Goal: Task Accomplishment & Management: Use online tool/utility

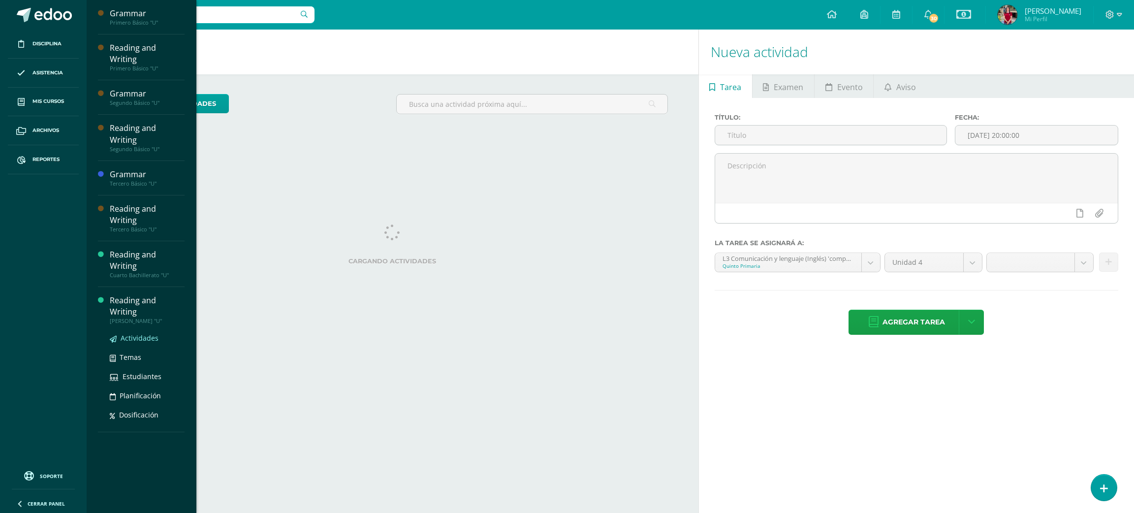
click at [131, 333] on span "Actividades" at bounding box center [140, 337] width 38 height 9
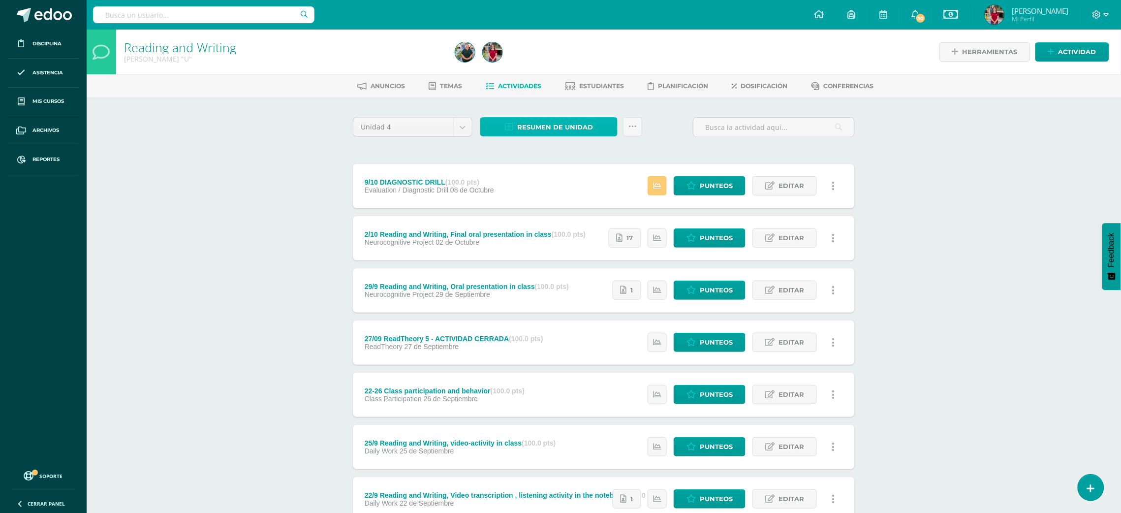
click at [543, 124] on span "Resumen de unidad" at bounding box center [555, 127] width 76 height 18
click at [526, 63] on link "Descargar como HTML" at bounding box center [549, 62] width 105 height 15
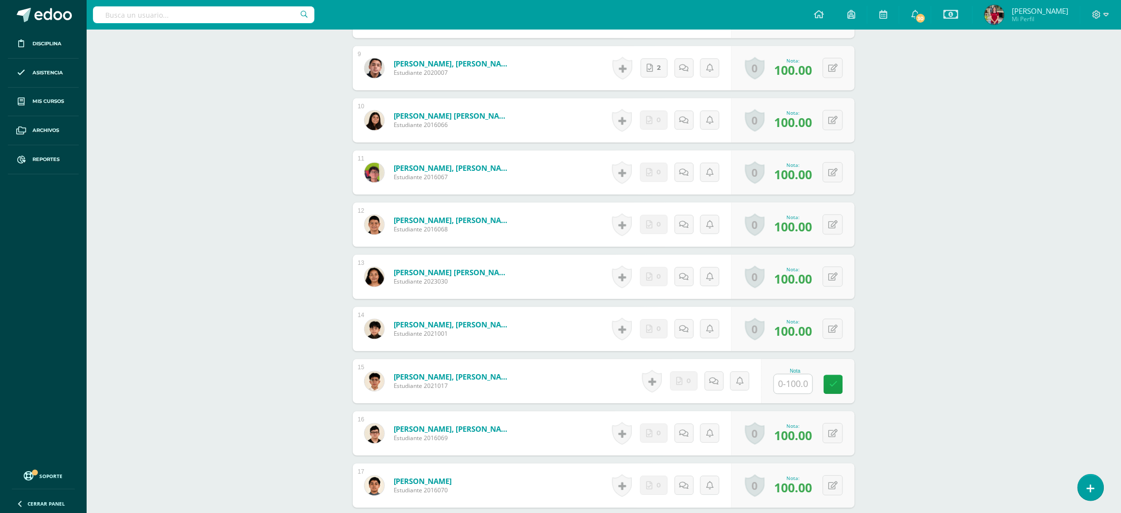
scroll to position [807, 0]
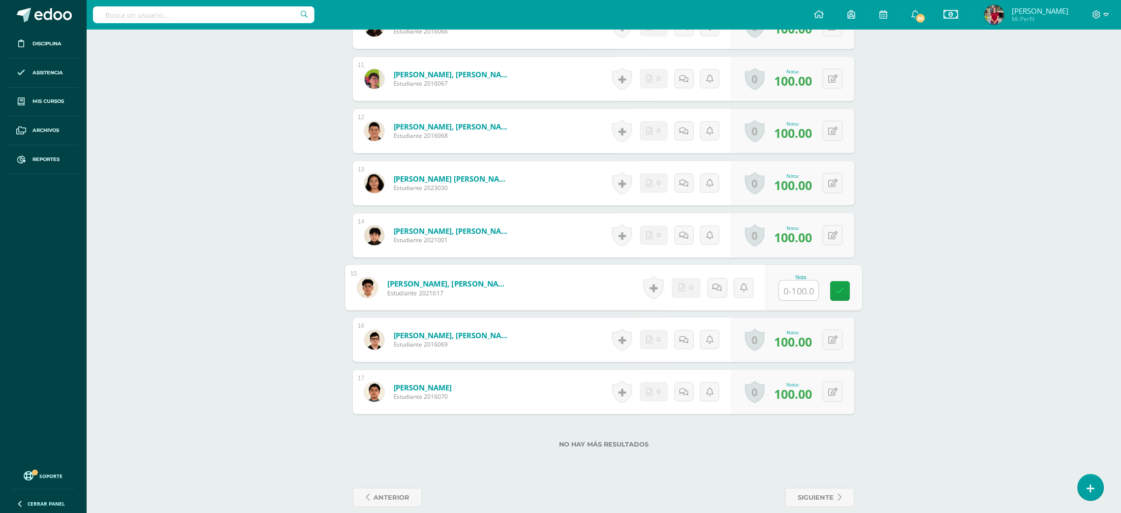
click at [805, 290] on input "text" at bounding box center [799, 291] width 39 height 20
type input "0"
click at [726, 285] on icon at bounding box center [729, 287] width 10 height 8
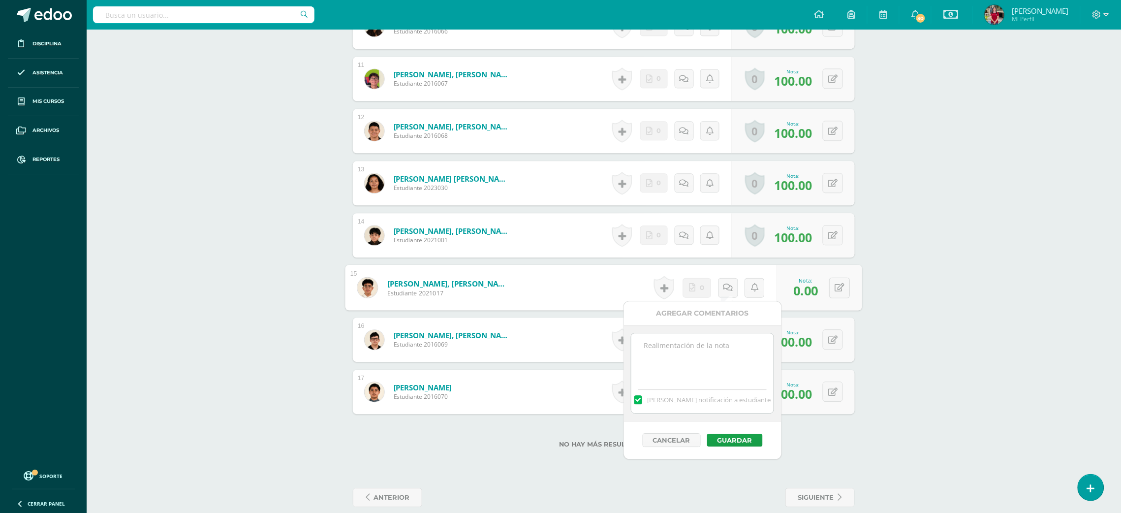
click at [711, 351] on textarea at bounding box center [703, 357] width 142 height 49
type textarea "remember to turn in your work"
click at [743, 440] on button "Guardar" at bounding box center [735, 440] width 56 height 13
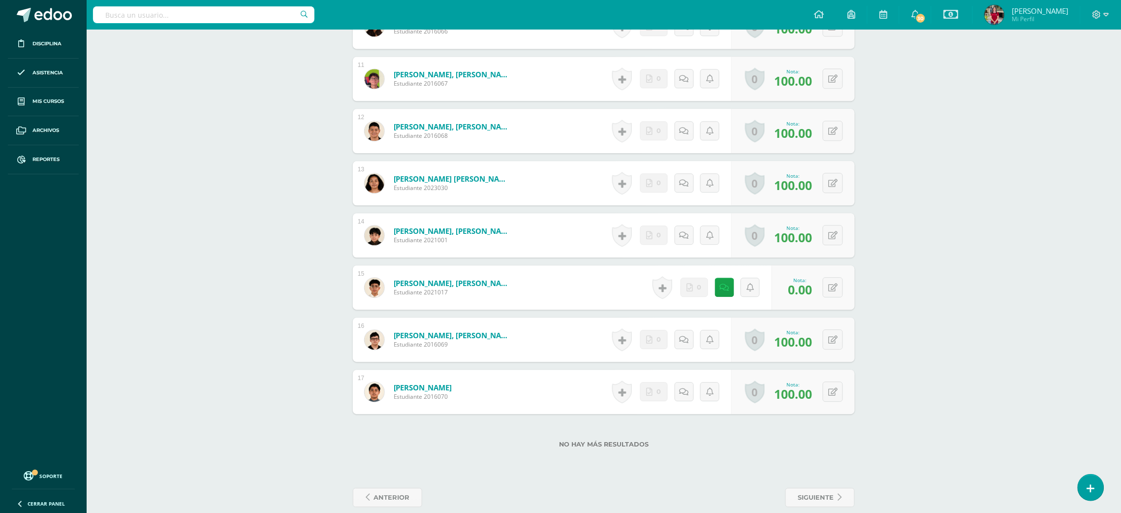
scroll to position [0, 0]
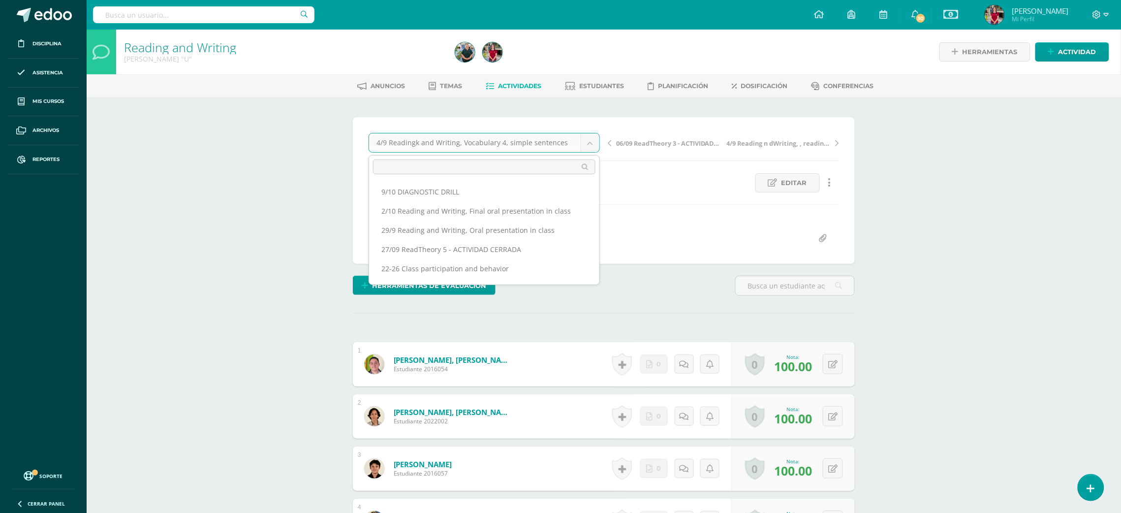
scroll to position [142, 0]
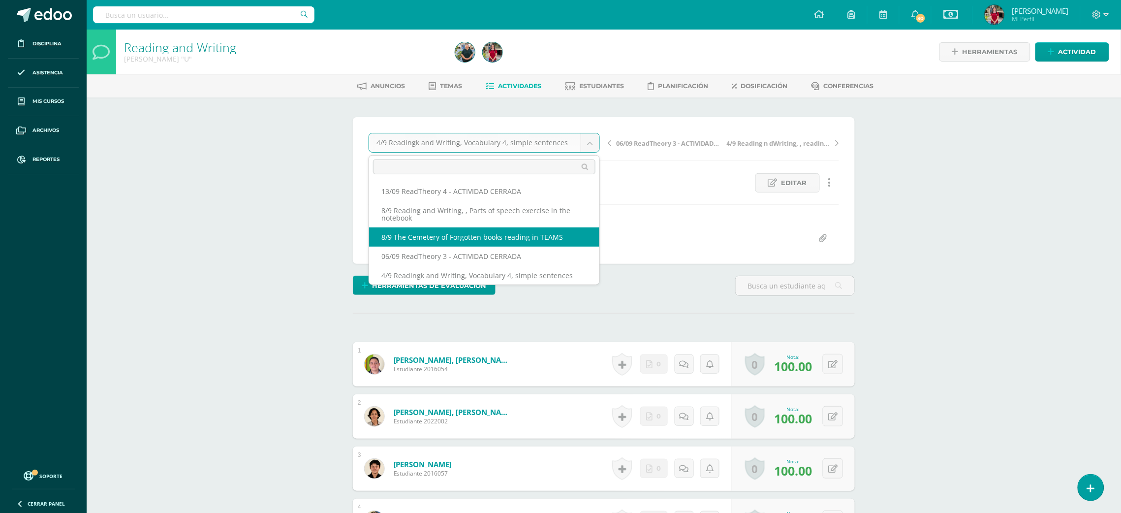
drag, startPoint x: 526, startPoint y: 250, endPoint x: 476, endPoint y: 241, distance: 51.0
select select "/dashboard/teacher/grade-activity/219998/"
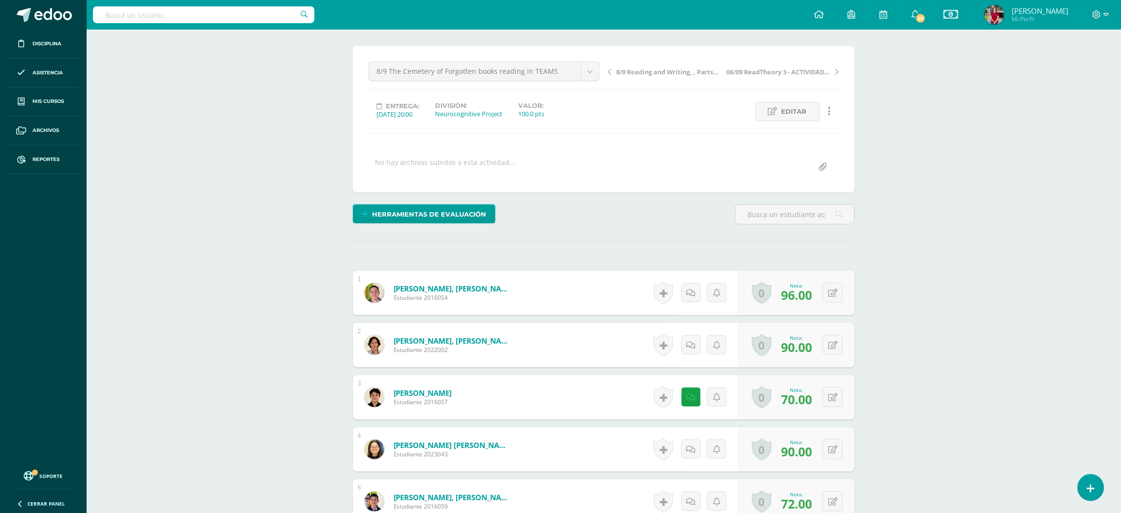
scroll to position [69, 0]
